Goal: Task Accomplishment & Management: Manage account settings

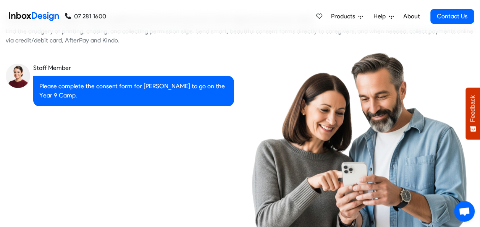
checkbox input "true"
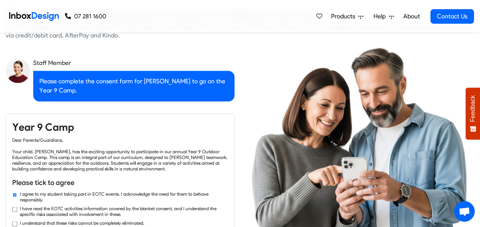
checkbox input "true"
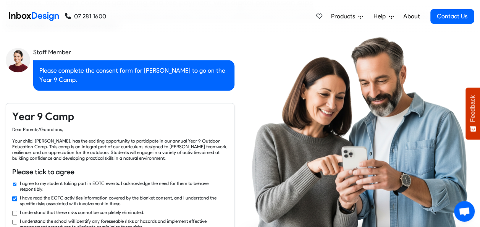
checkbox input "true"
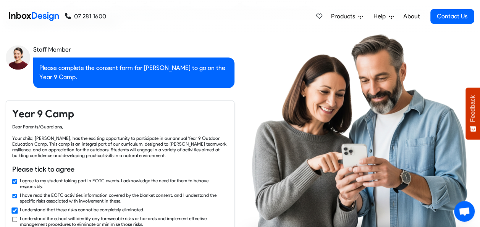
checkbox input "true"
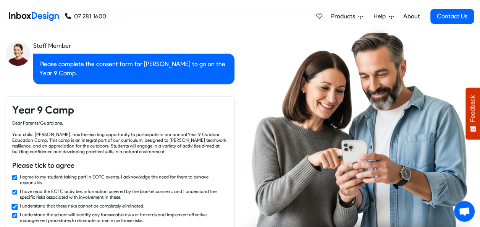
checkbox input "true"
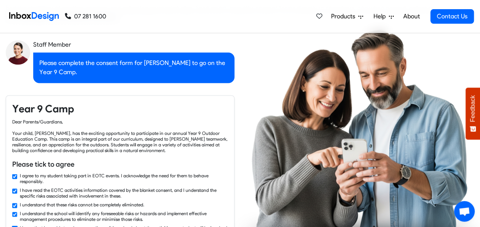
checkbox input "true"
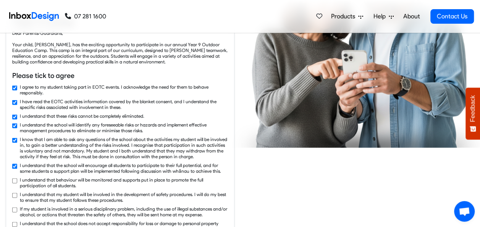
checkbox input "true"
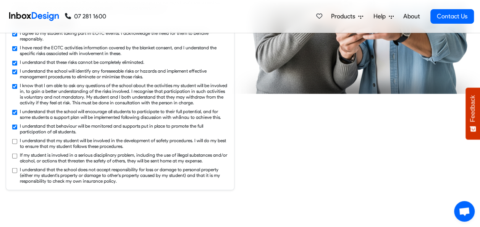
checkbox input "true"
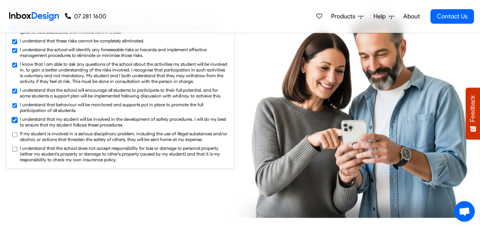
checkbox input "true"
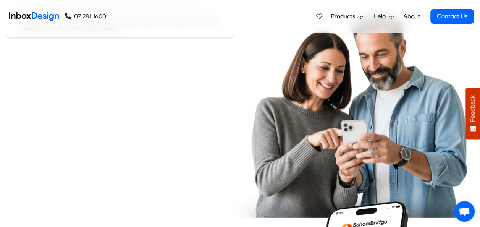
checkbox input "true"
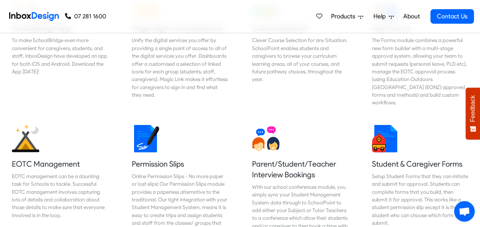
scroll to position [2261, 0]
